Goal: Task Accomplishment & Management: Manage account settings

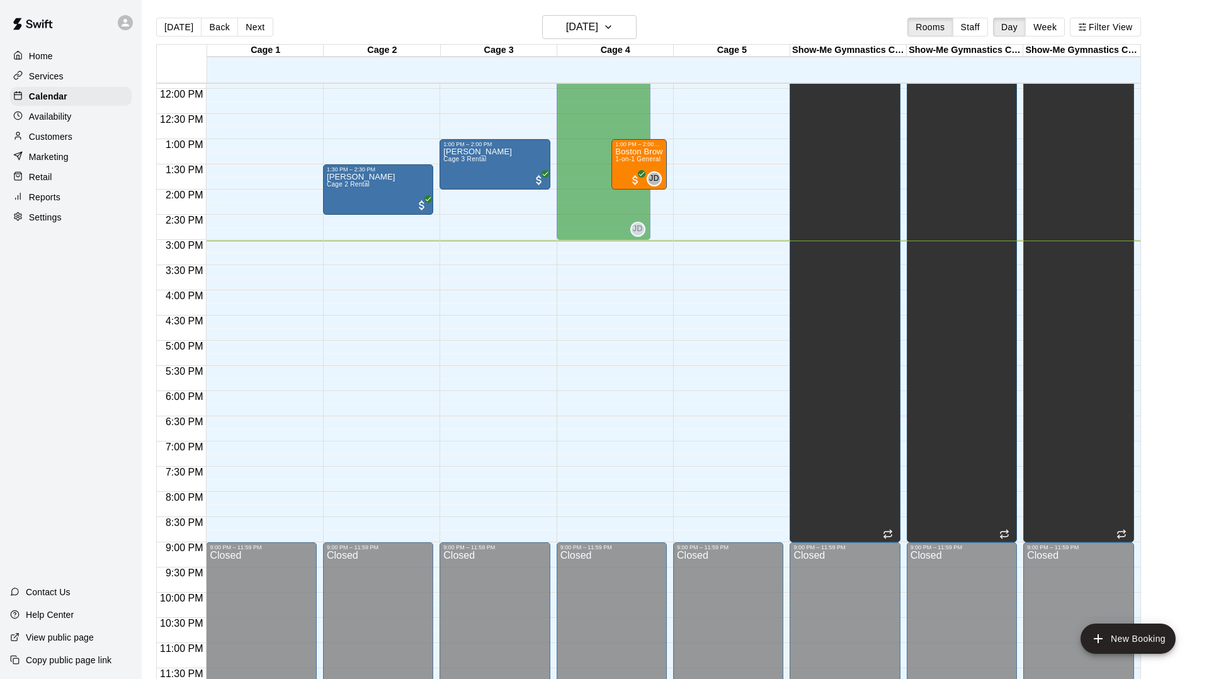
scroll to position [20, 0]
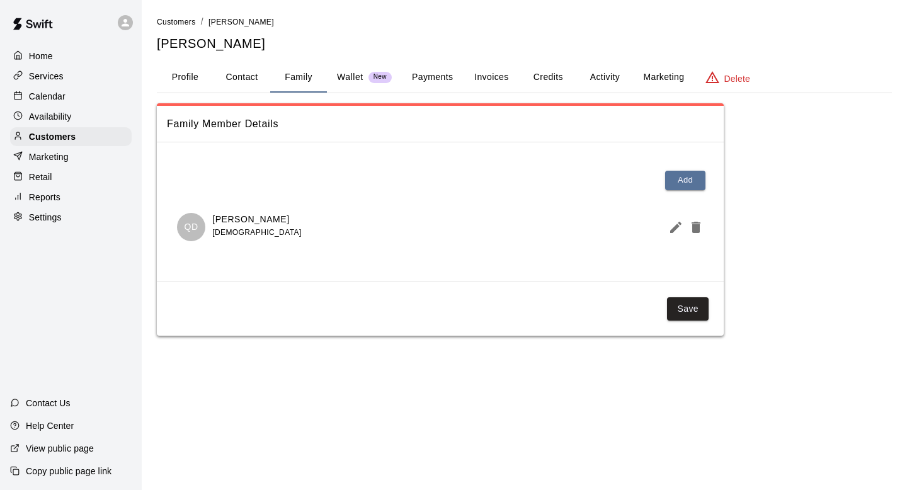
click at [428, 32] on div "Customers / [PERSON_NAME] [PERSON_NAME]" at bounding box center [524, 33] width 735 height 37
click at [241, 75] on button "Contact" at bounding box center [242, 77] width 57 height 30
select select "**"
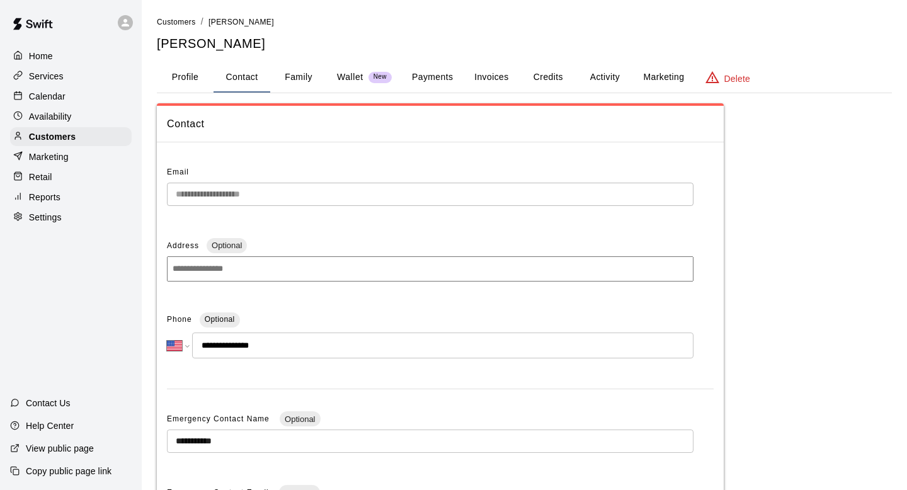
click at [296, 157] on div "**********" at bounding box center [440, 398] width 567 height 493
click at [86, 93] on div "Calendar" at bounding box center [71, 96] width 122 height 19
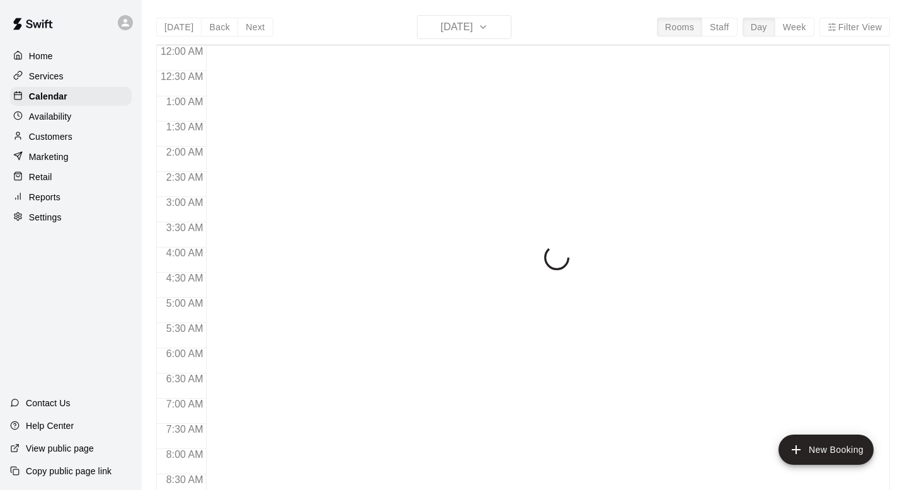
click at [80, 115] on div "Availability" at bounding box center [71, 116] width 122 height 19
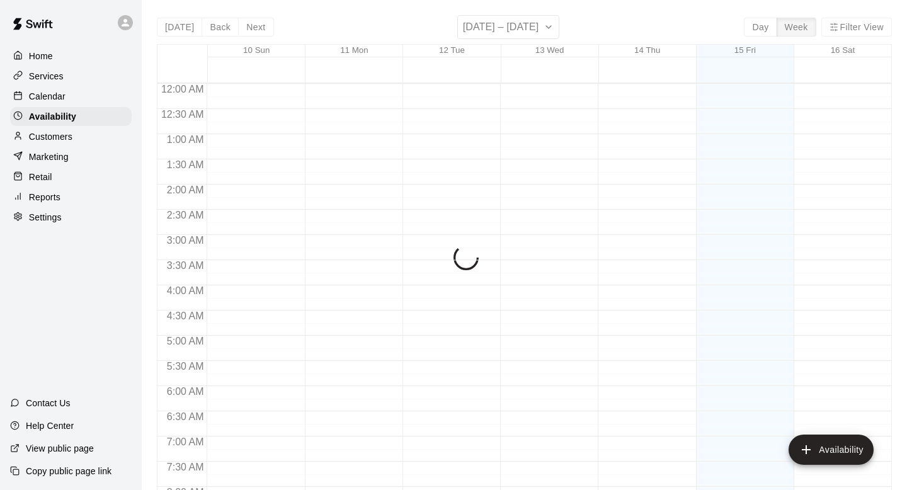
scroll to position [760, 0]
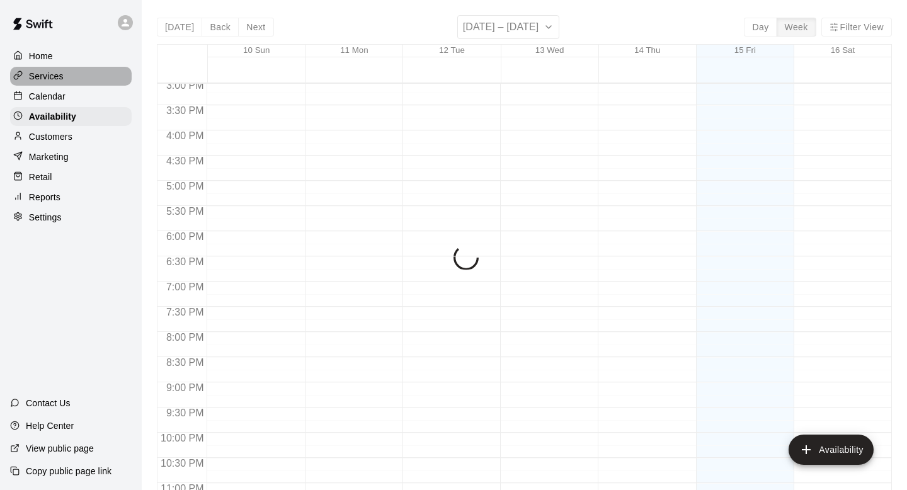
click at [82, 78] on div "Services" at bounding box center [71, 76] width 122 height 19
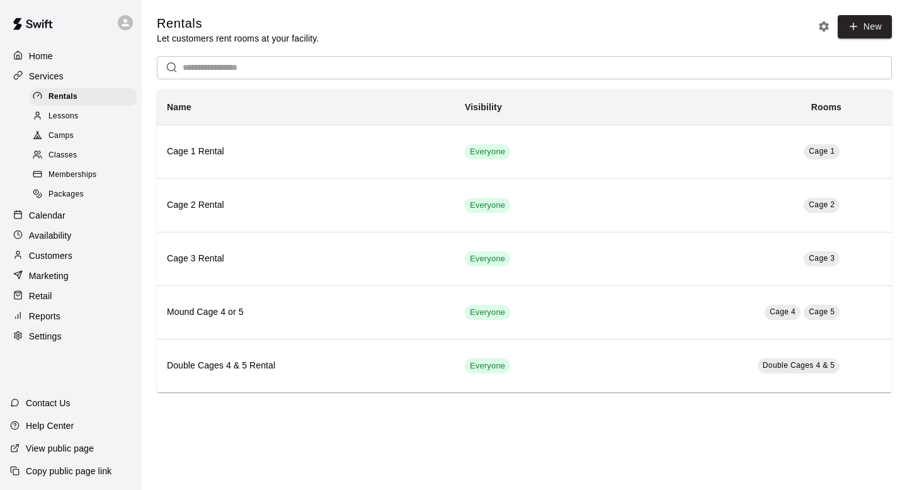
click at [86, 123] on div "Lessons" at bounding box center [83, 117] width 106 height 18
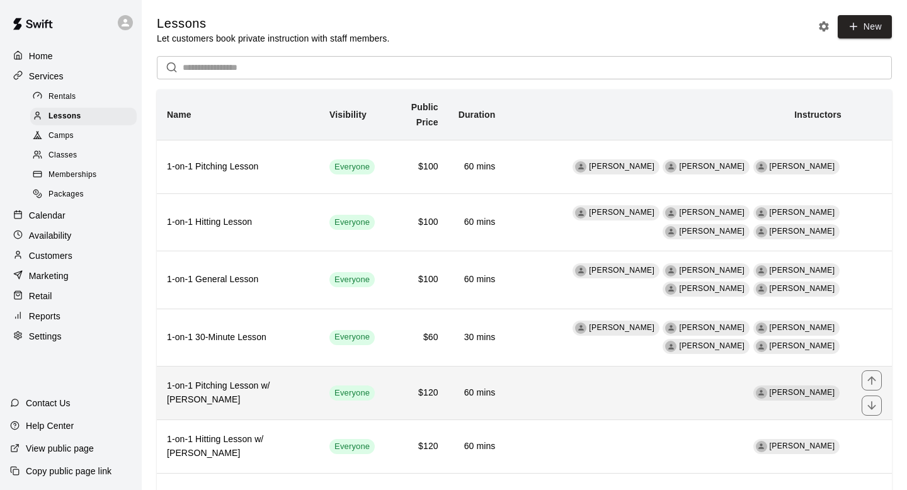
scroll to position [72, 0]
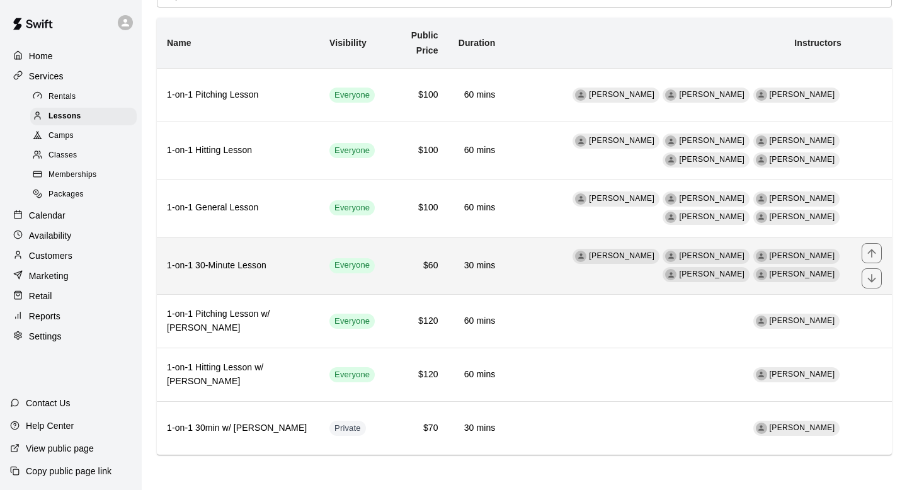
click at [281, 289] on th "1-on-1 30-Minute Lesson" at bounding box center [238, 265] width 162 height 57
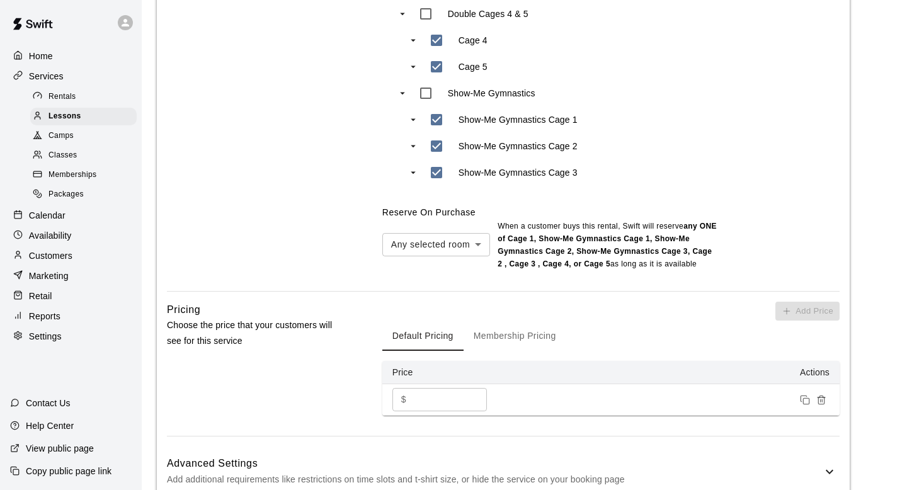
scroll to position [726, 0]
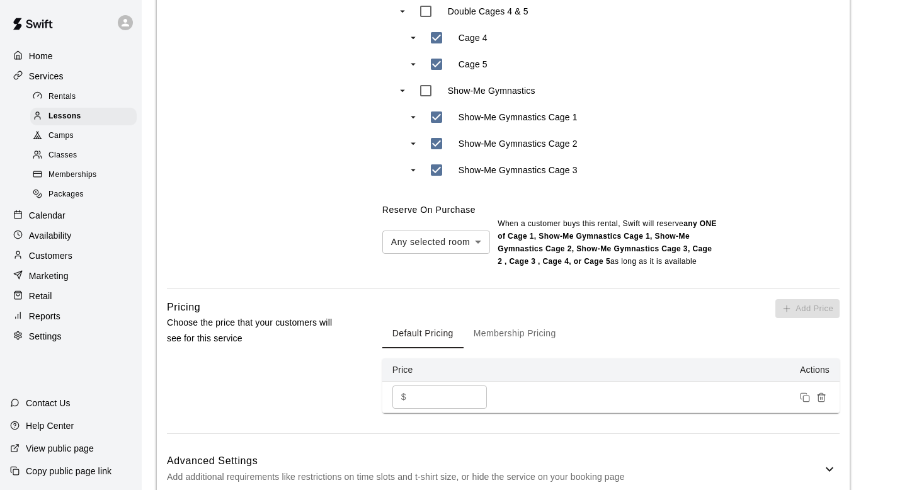
click at [47, 315] on p "Reports" at bounding box center [44, 316] width 31 height 13
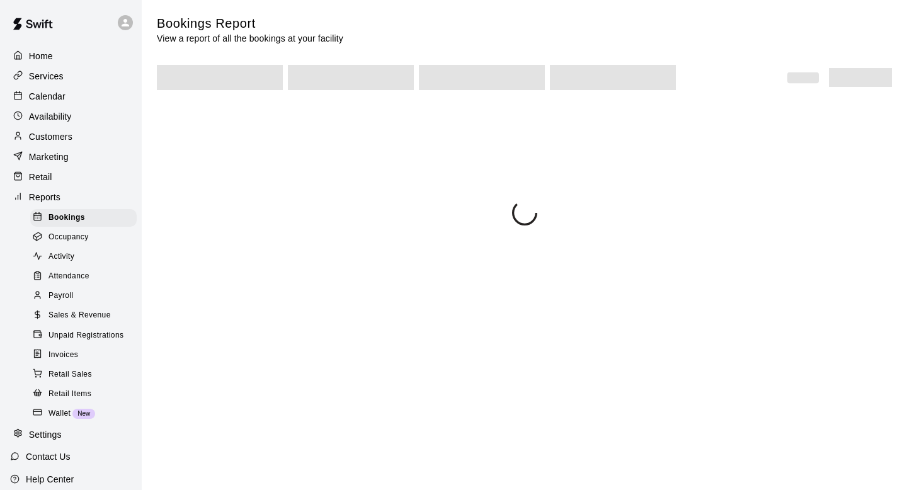
click at [47, 341] on div at bounding box center [41, 335] width 16 height 12
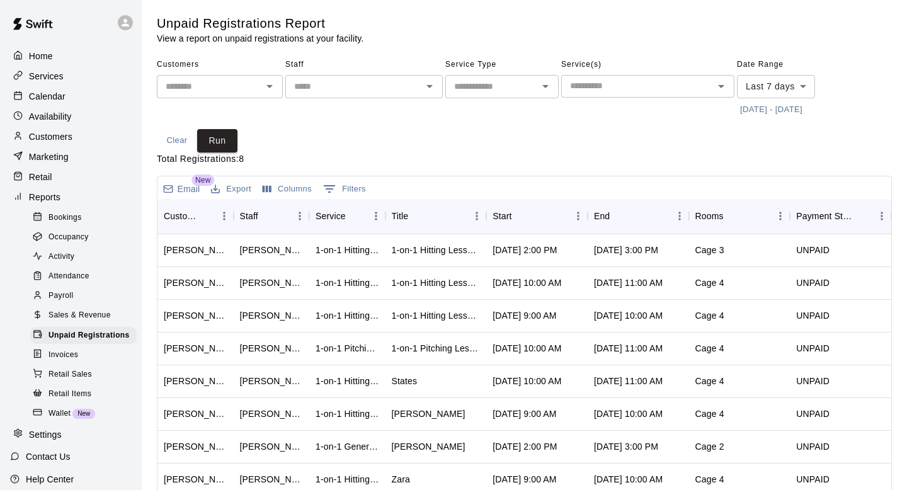
scroll to position [53, 0]
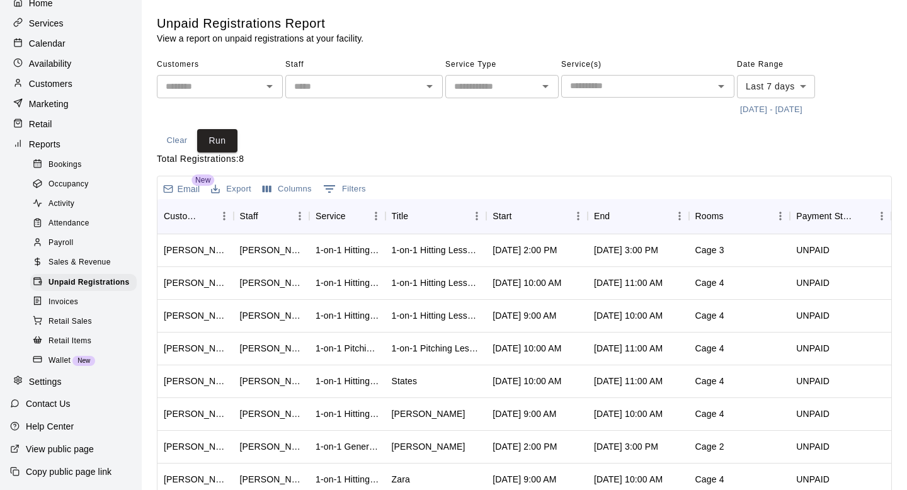
click at [506, 139] on div "Customers ​ Staff ​ Service Type ​ Service(s) ​ Date Range Last 7 days **** ​ 8…" at bounding box center [524, 104] width 735 height 98
click at [65, 301] on span "Invoices" at bounding box center [63, 302] width 30 height 13
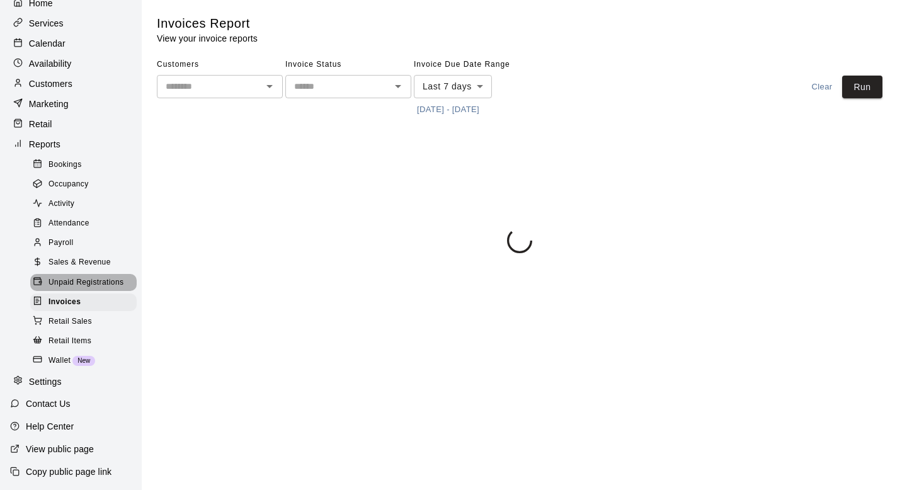
click at [79, 284] on span "Unpaid Registrations" at bounding box center [85, 282] width 75 height 13
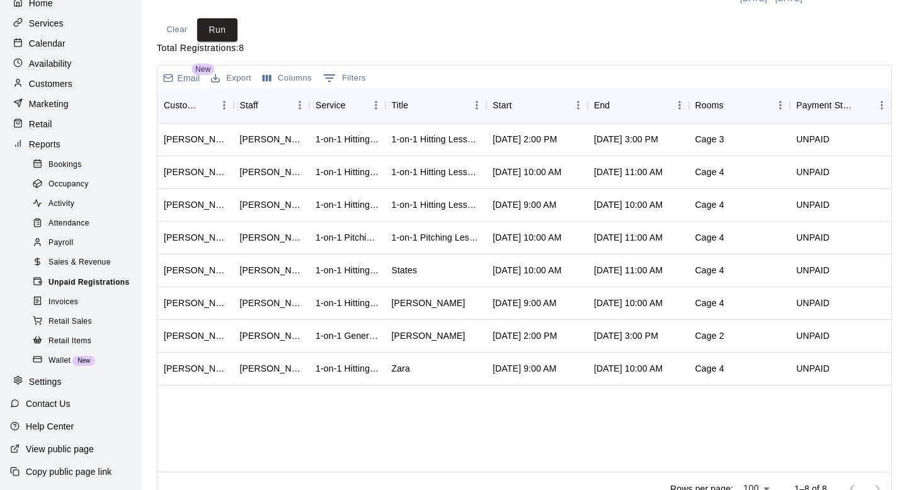
scroll to position [132, 0]
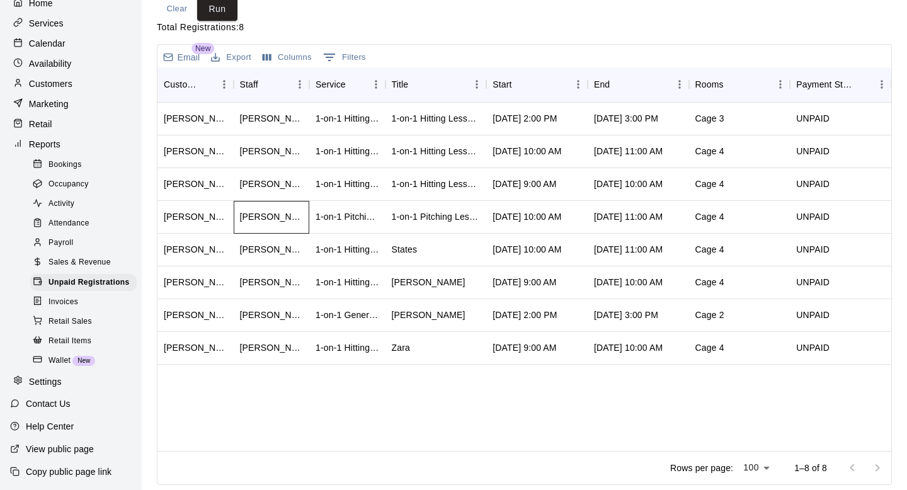
click at [235, 215] on div "[PERSON_NAME]" at bounding box center [272, 217] width 76 height 33
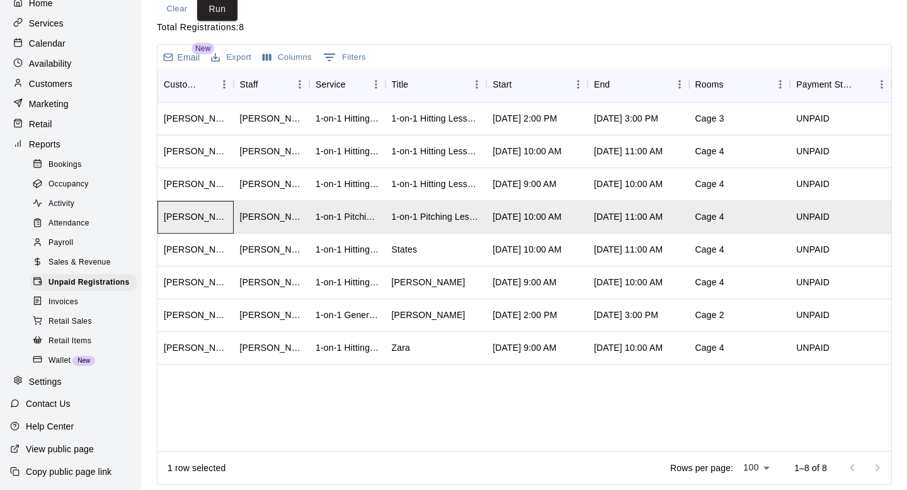
click at [196, 214] on div "John Findley" at bounding box center [196, 216] width 64 height 13
click at [195, 214] on div "John Findley" at bounding box center [196, 216] width 64 height 13
click at [285, 215] on div "[PERSON_NAME]" at bounding box center [272, 216] width 64 height 13
click at [756, 212] on div "Cage 4" at bounding box center [739, 217] width 101 height 33
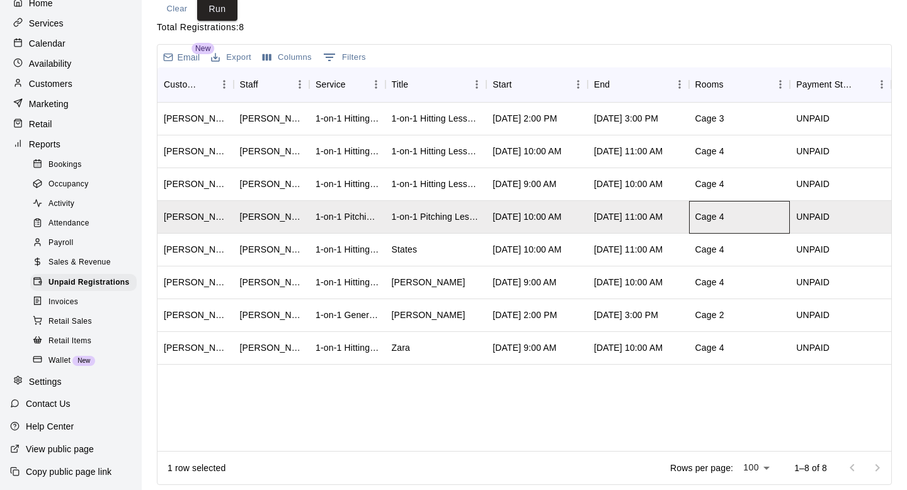
click at [756, 212] on div "Cage 4" at bounding box center [739, 217] width 101 height 33
click at [89, 260] on span "Sales & Revenue" at bounding box center [79, 262] width 62 height 13
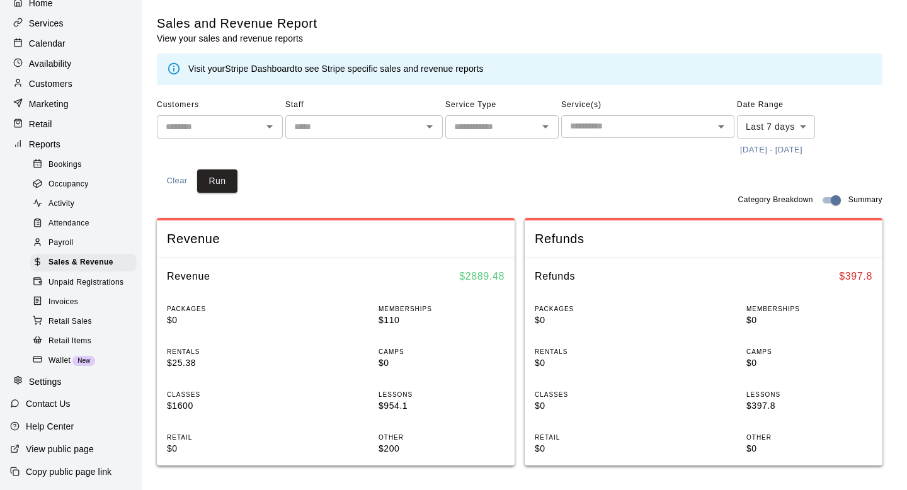
click at [207, 115] on div "​" at bounding box center [220, 126] width 126 height 23
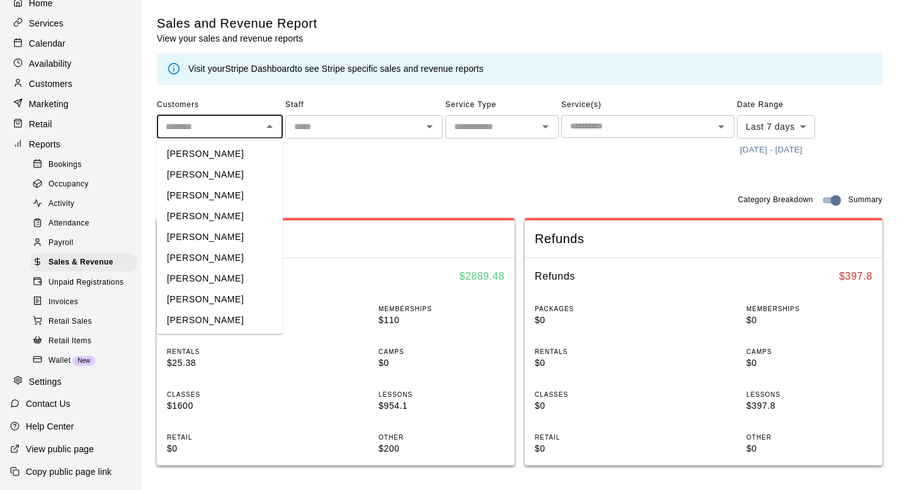
click at [307, 129] on input "text" at bounding box center [353, 127] width 129 height 16
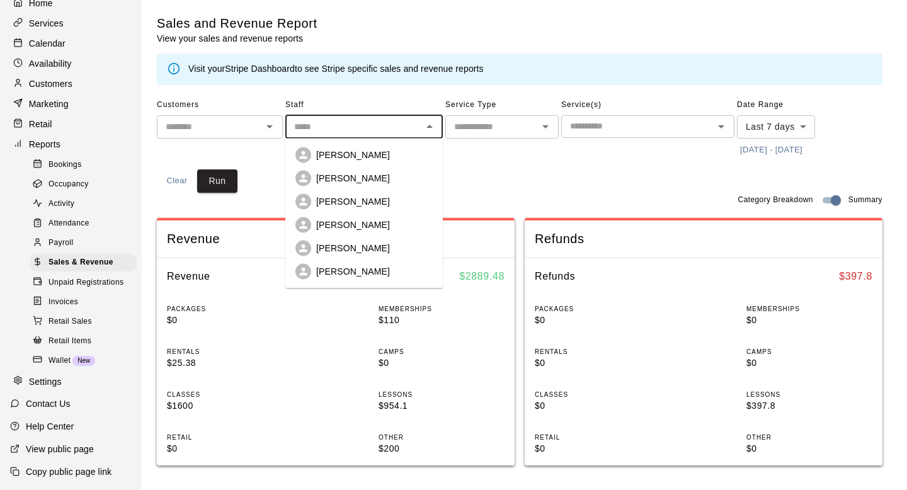
click at [336, 251] on p "[PERSON_NAME]" at bounding box center [353, 248] width 74 height 13
type input "**********"
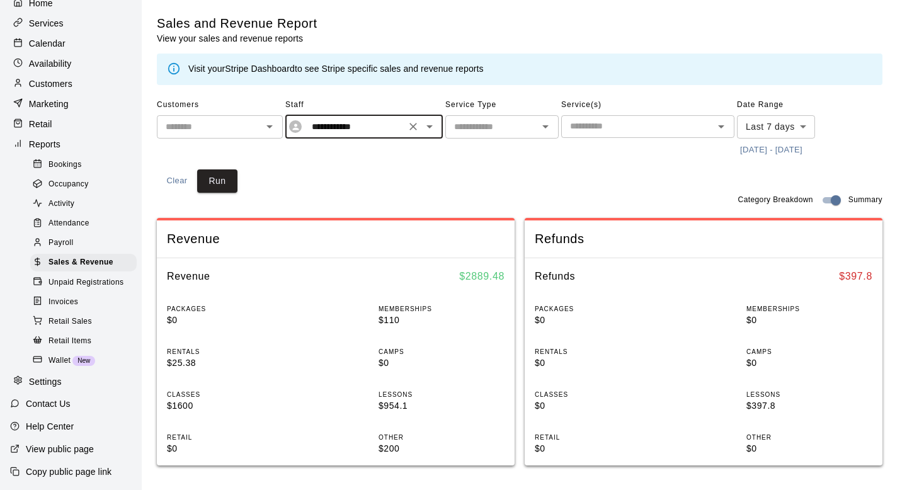
click at [435, 166] on div "**********" at bounding box center [520, 144] width 726 height 98
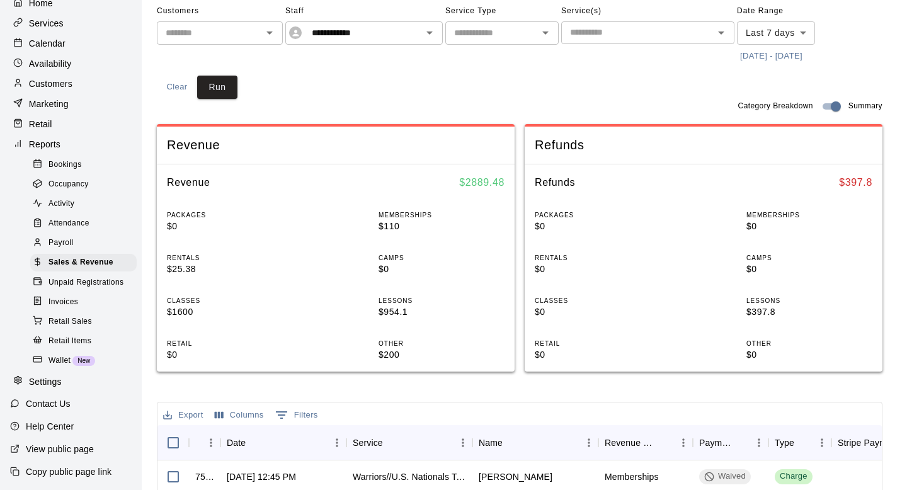
scroll to position [117, 0]
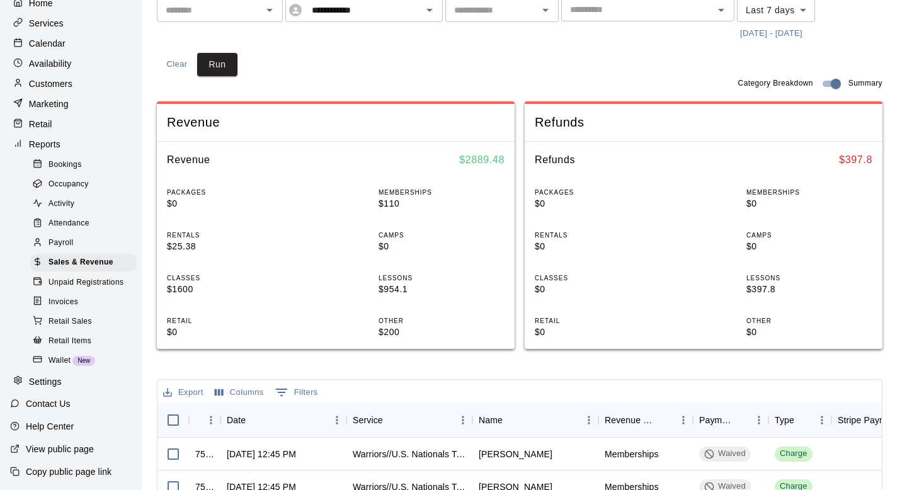
click at [67, 375] on div "Settings" at bounding box center [71, 381] width 122 height 19
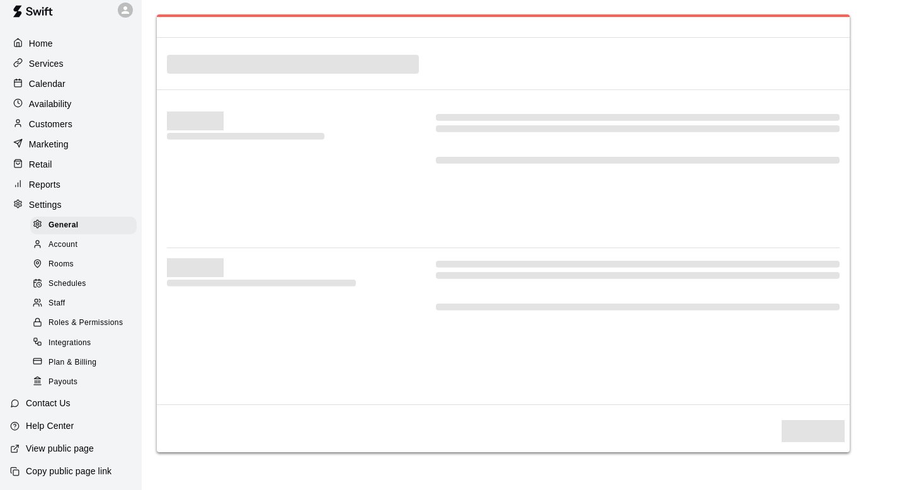
select select "**"
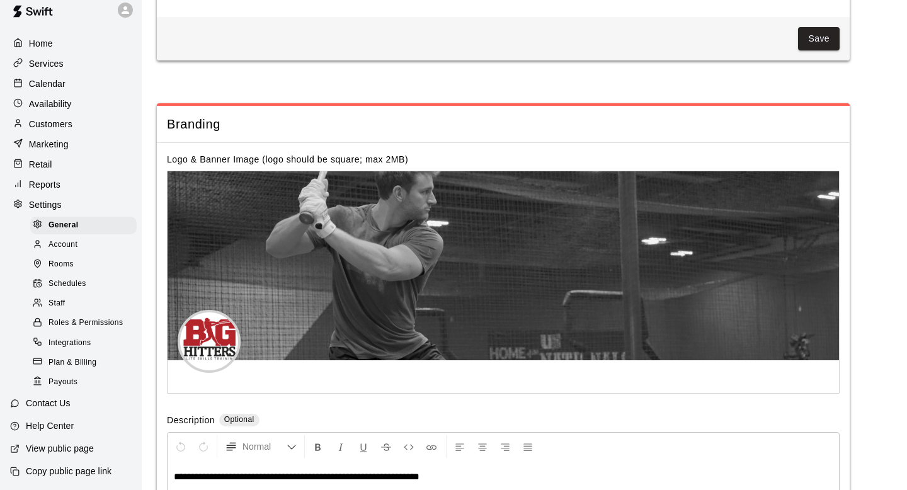
scroll to position [2511, 0]
click at [77, 301] on div "Staff" at bounding box center [83, 304] width 106 height 18
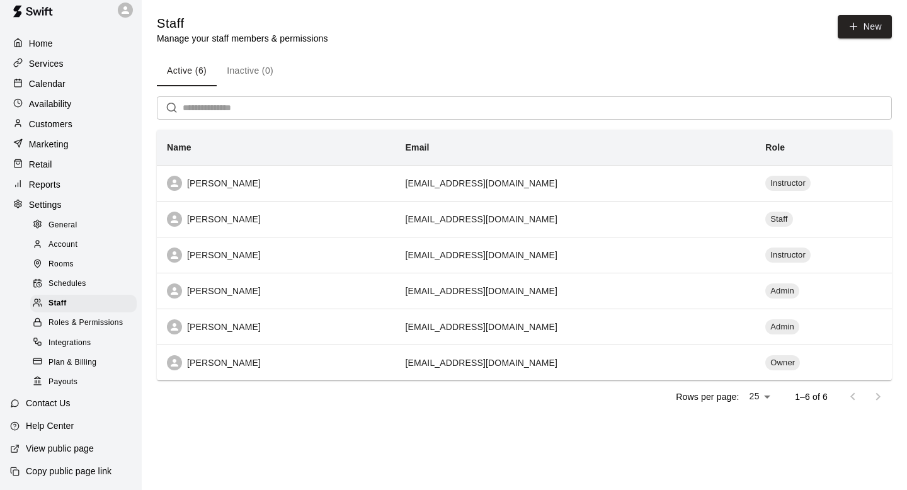
click at [467, 45] on div "Staff Manage your staff members & permissions New Active (6) Inactive (0) ​ Nam…" at bounding box center [524, 214] width 735 height 398
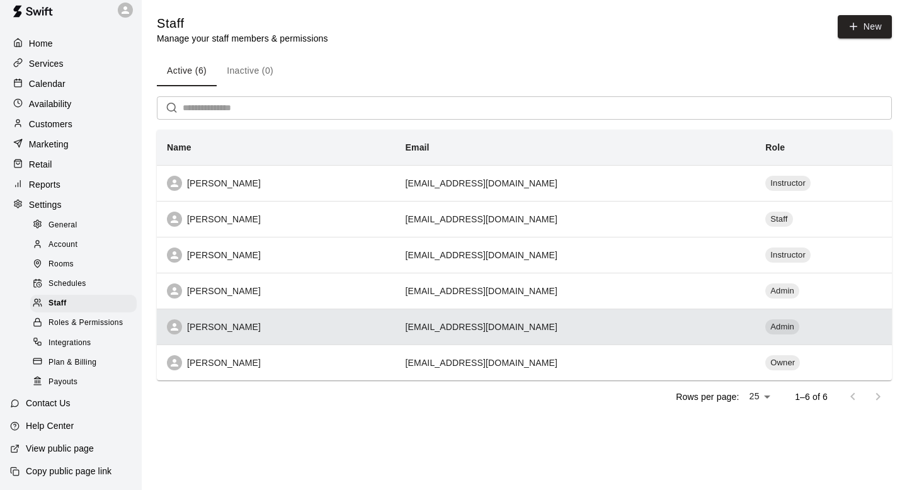
click at [226, 328] on div "[PERSON_NAME]" at bounding box center [276, 326] width 219 height 15
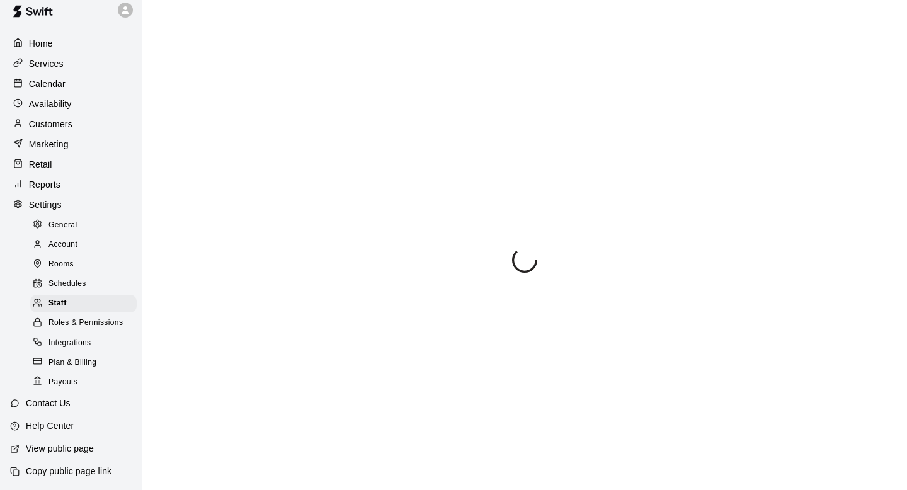
select select "**"
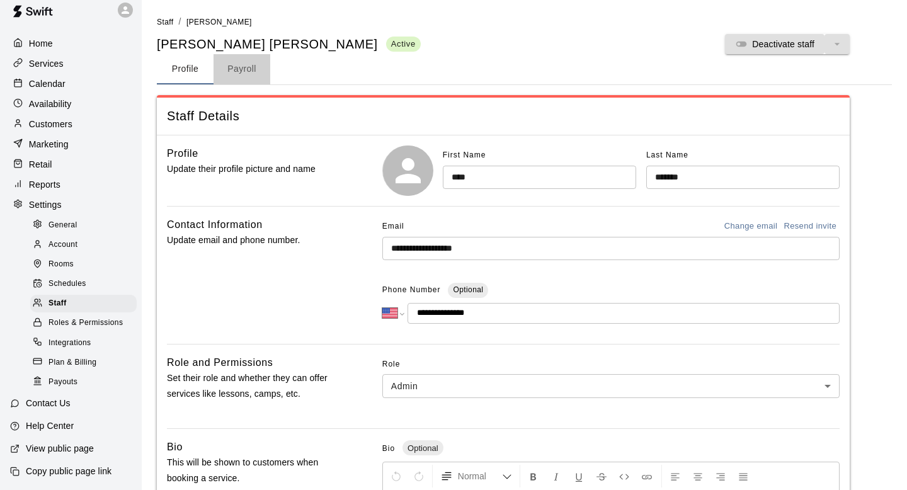
click at [246, 78] on button "Payroll" at bounding box center [242, 69] width 57 height 30
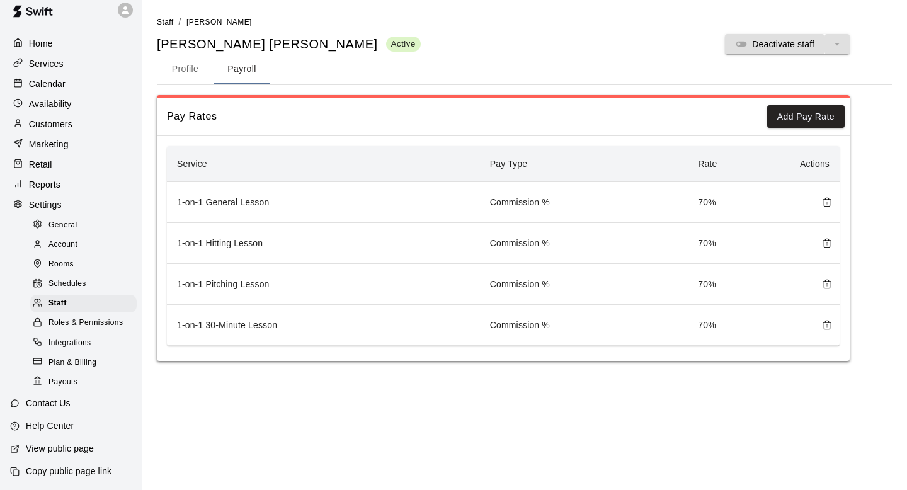
click at [346, 336] on td "1-on-1 30-Minute Lesson" at bounding box center [323, 325] width 313 height 41
click at [194, 327] on td "1-on-1 30-Minute Lesson" at bounding box center [323, 325] width 313 height 41
